Goal: Information Seeking & Learning: Learn about a topic

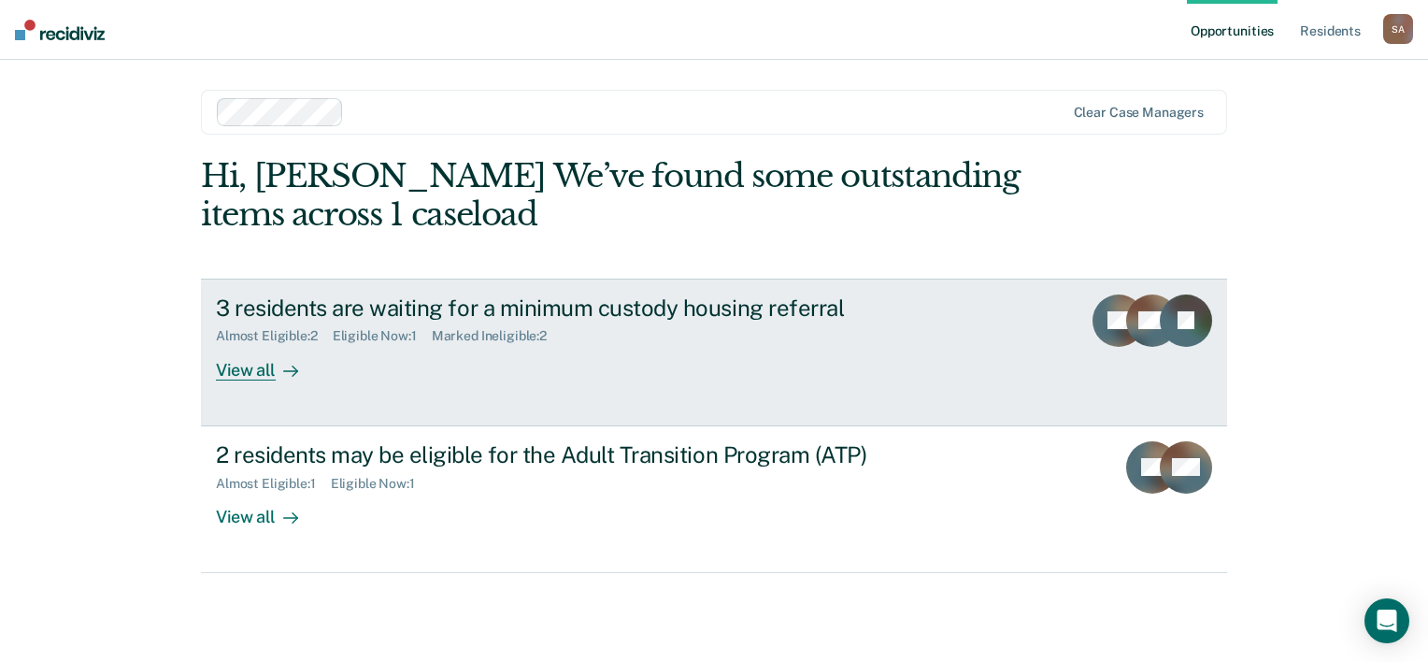
click at [360, 336] on div "Eligible Now : 1" at bounding box center [382, 336] width 99 height 16
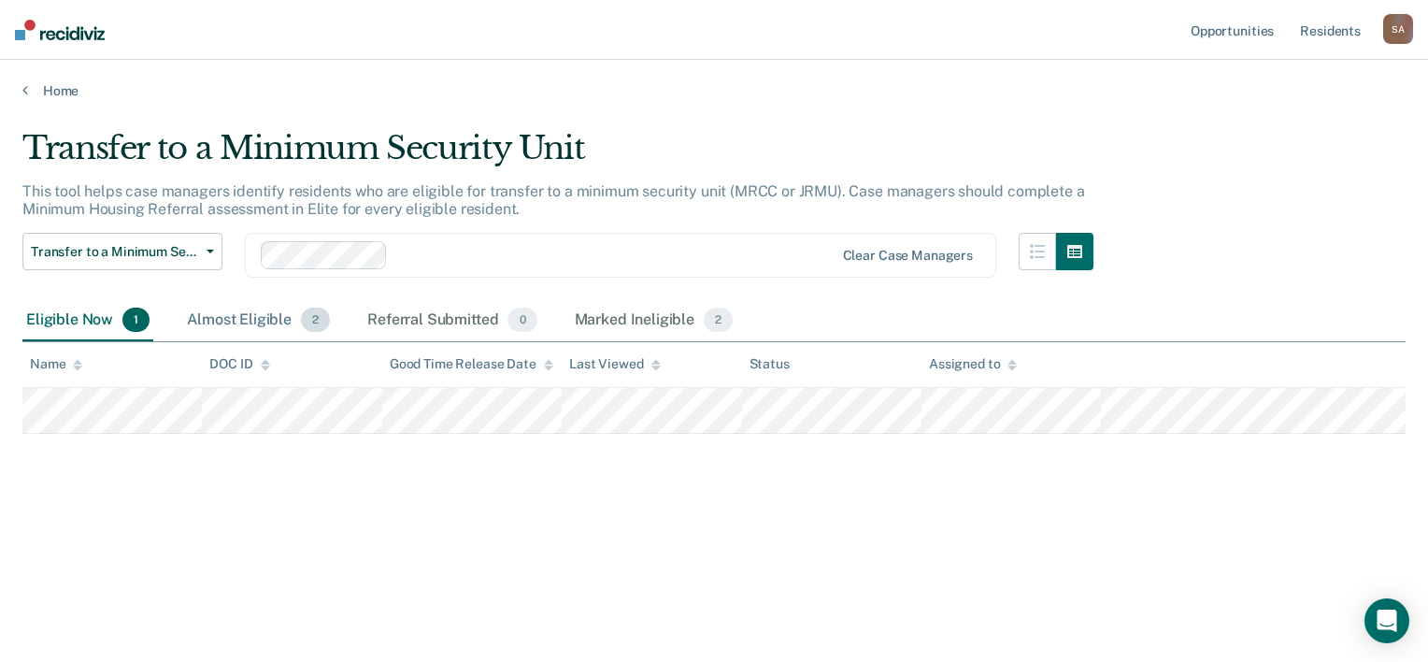
click at [250, 323] on div "Almost Eligible 2" at bounding box center [258, 320] width 150 height 41
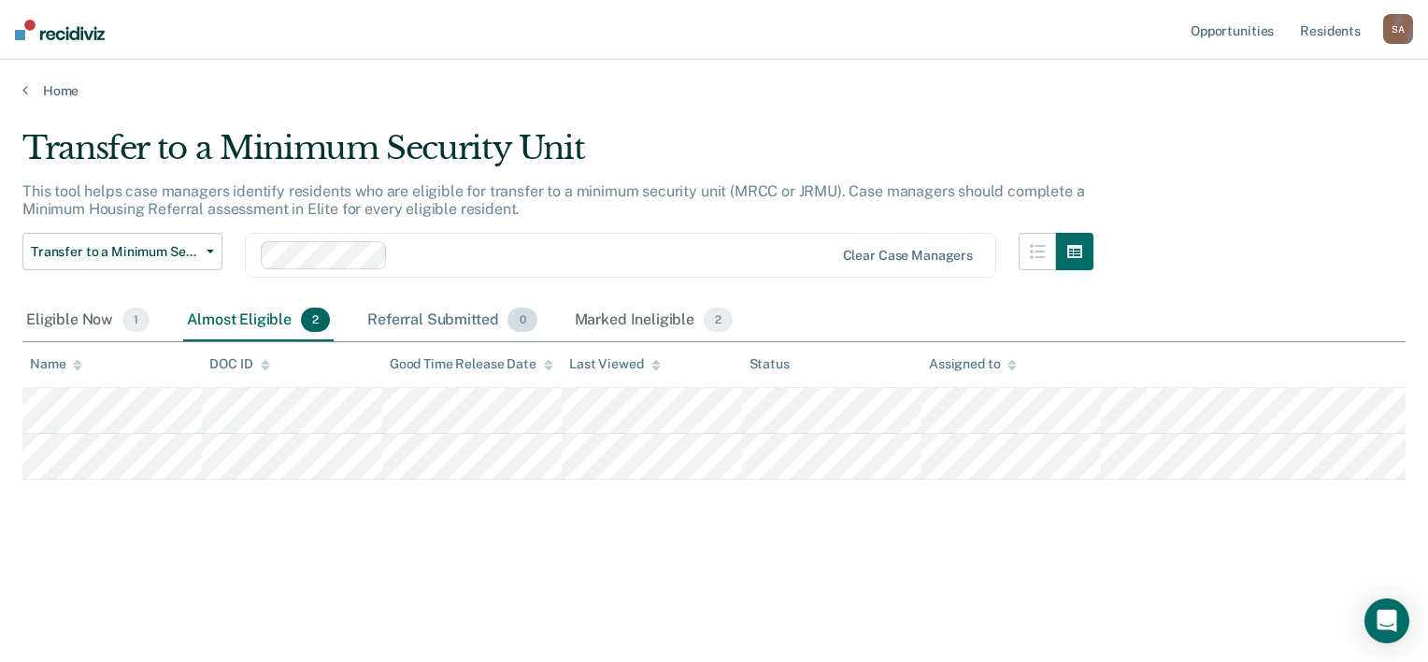
click at [464, 322] on div "Referral Submitted 0" at bounding box center [452, 320] width 177 height 41
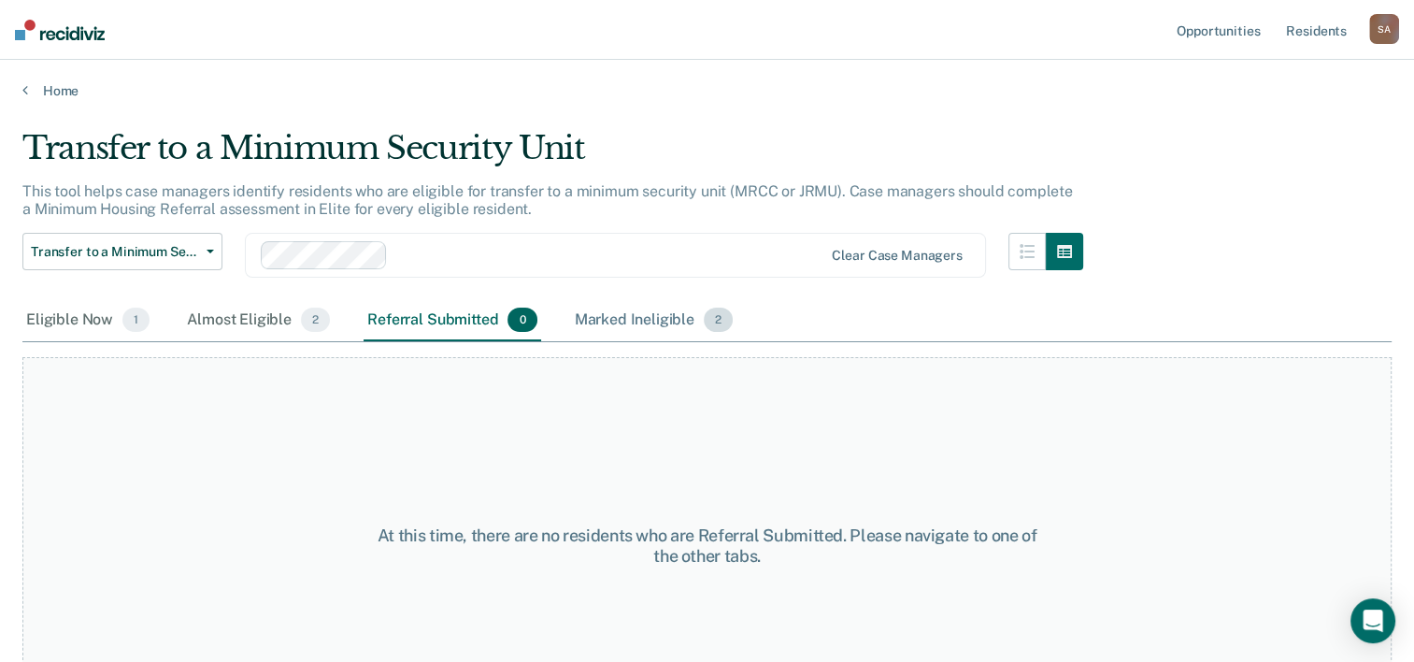
click at [661, 325] on div "Marked Ineligible 2" at bounding box center [654, 320] width 166 height 41
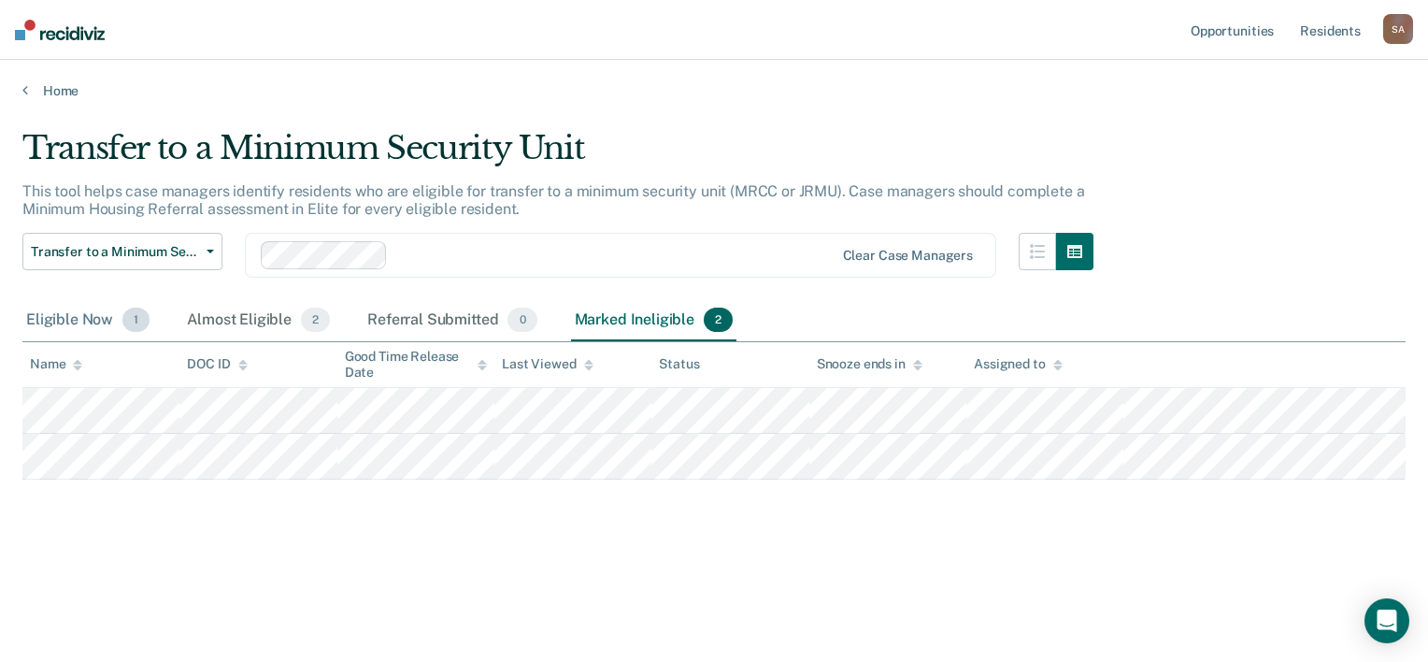
click at [72, 318] on div "Eligible Now 1" at bounding box center [87, 320] width 131 height 41
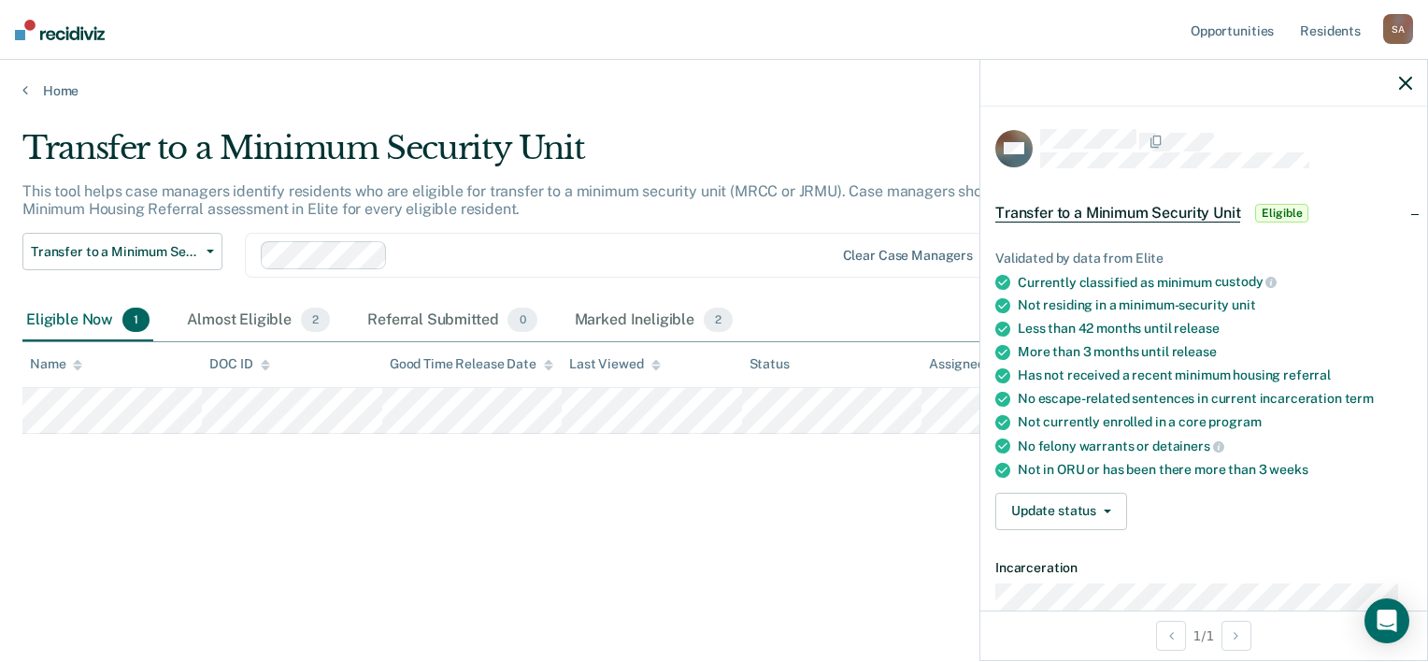
click at [849, 498] on div "Transfer to a Minimum Security Unit This tool helps case managers identify resi…" at bounding box center [713, 325] width 1383 height 393
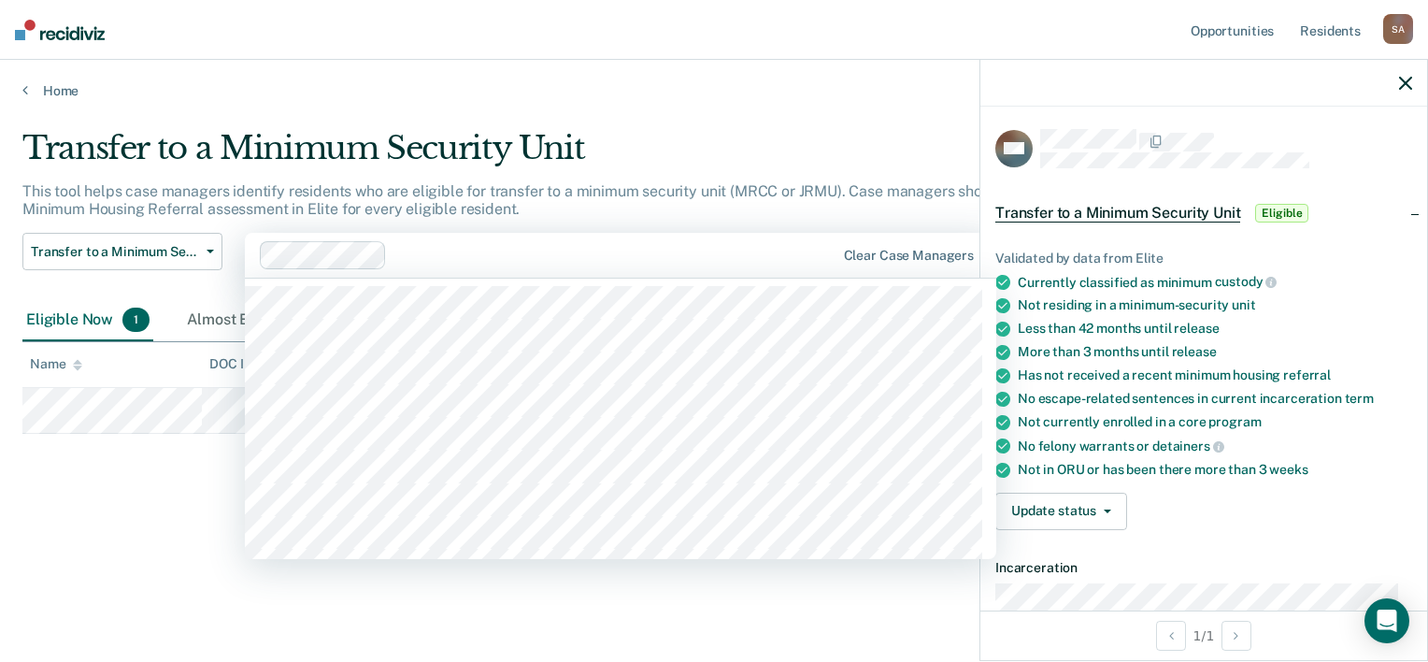
click at [814, 266] on div at bounding box center [548, 255] width 577 height 28
click at [785, 101] on main "Transfer to a Minimum Security Unit This tool helps case managers identify resi…" at bounding box center [714, 377] width 1428 height 557
